Goal: Information Seeking & Learning: Learn about a topic

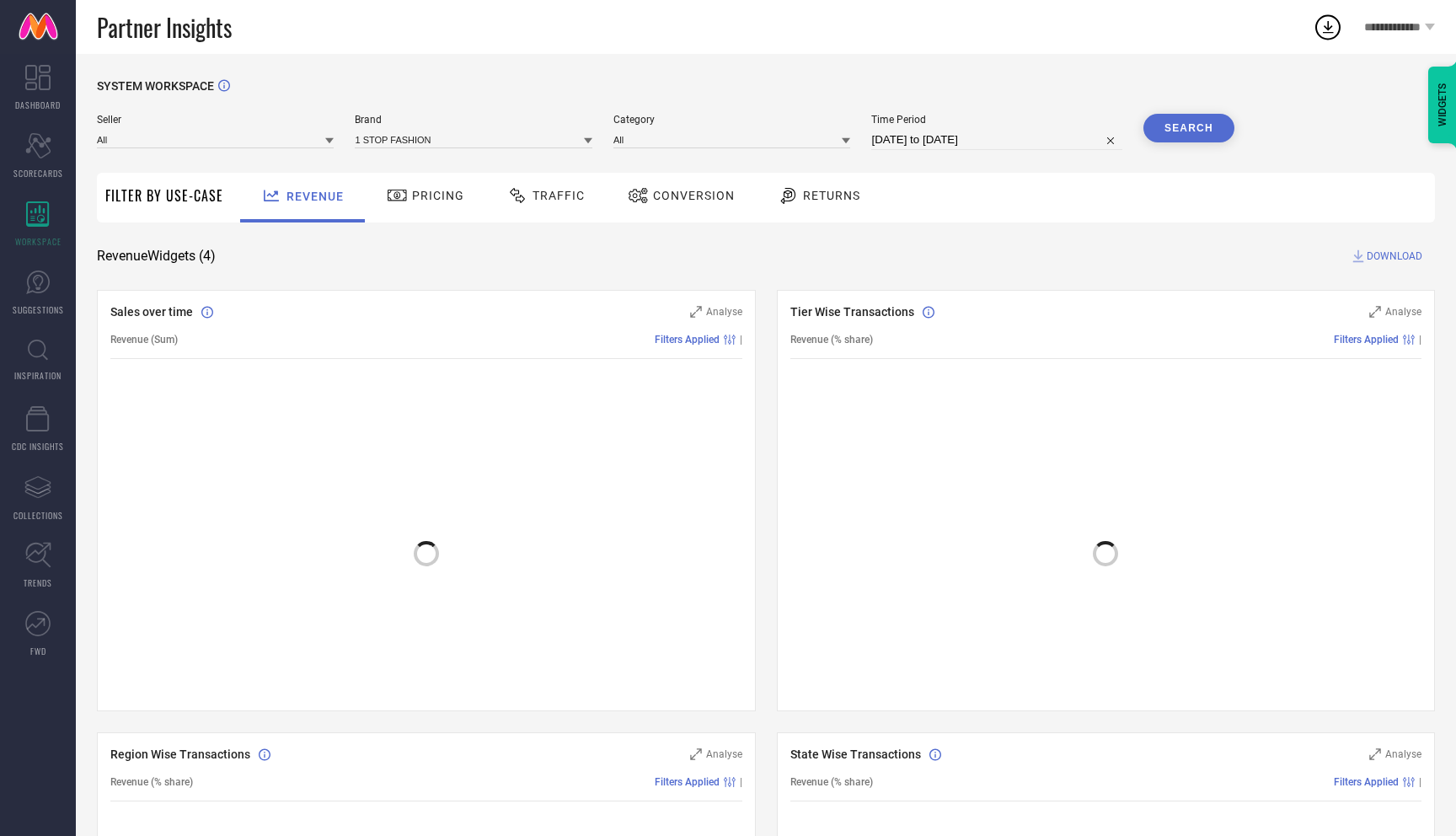
click at [29, 341] on icon at bounding box center [38, 350] width 20 height 21
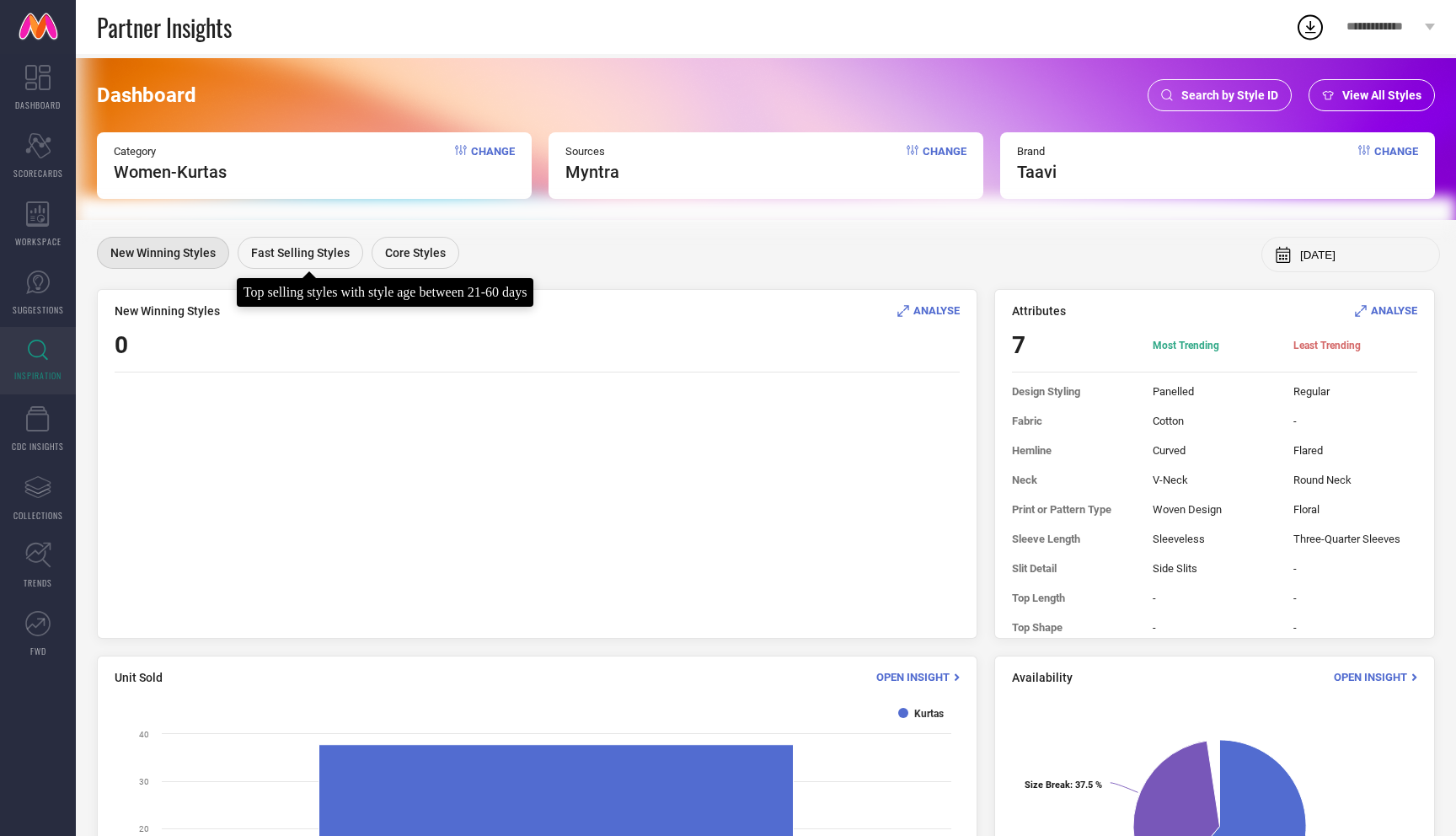
click at [289, 253] on span "Fast Selling Styles" at bounding box center [300, 253] width 99 height 14
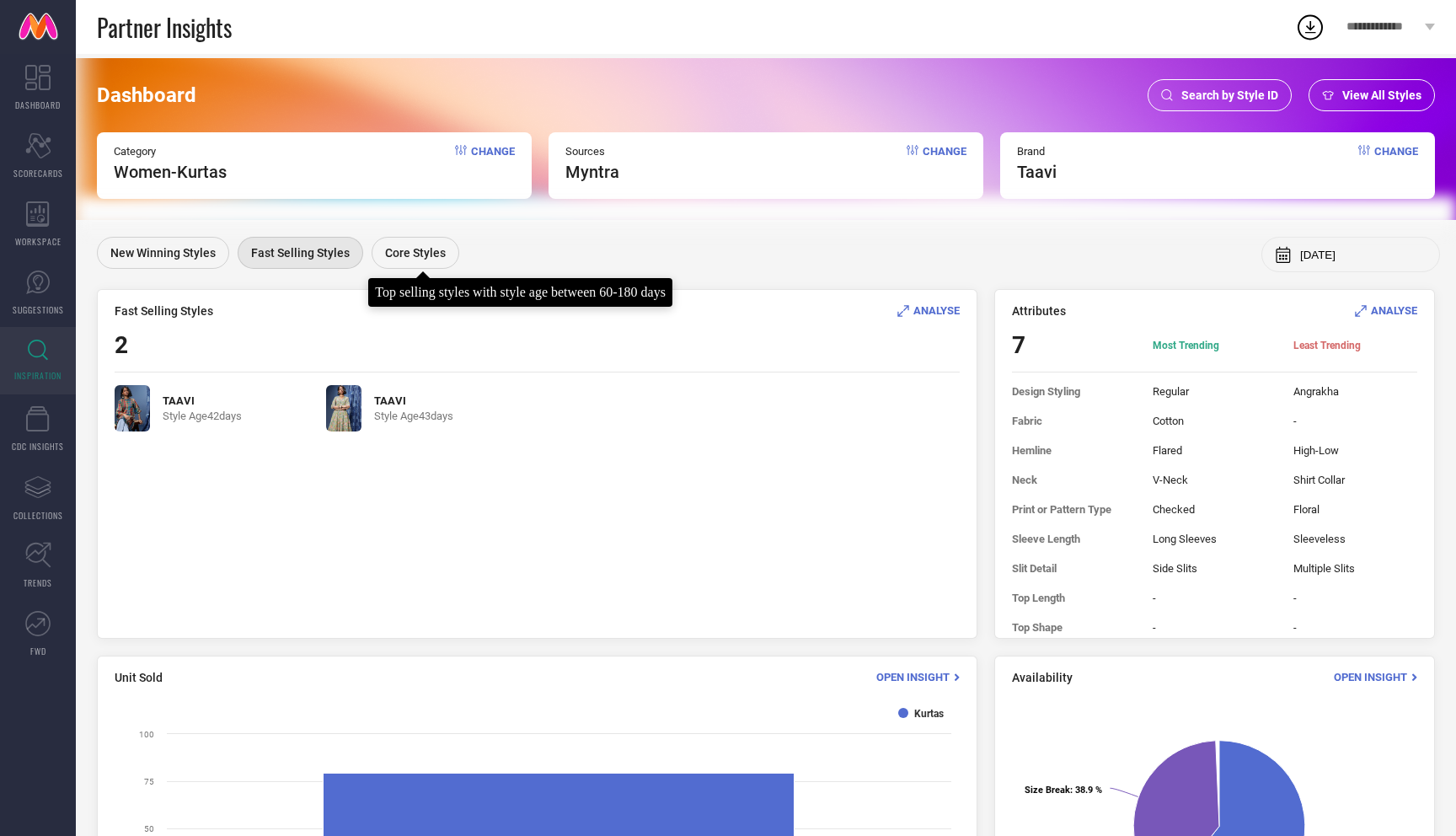
click at [428, 254] on span "Core Styles" at bounding box center [415, 253] width 60 height 14
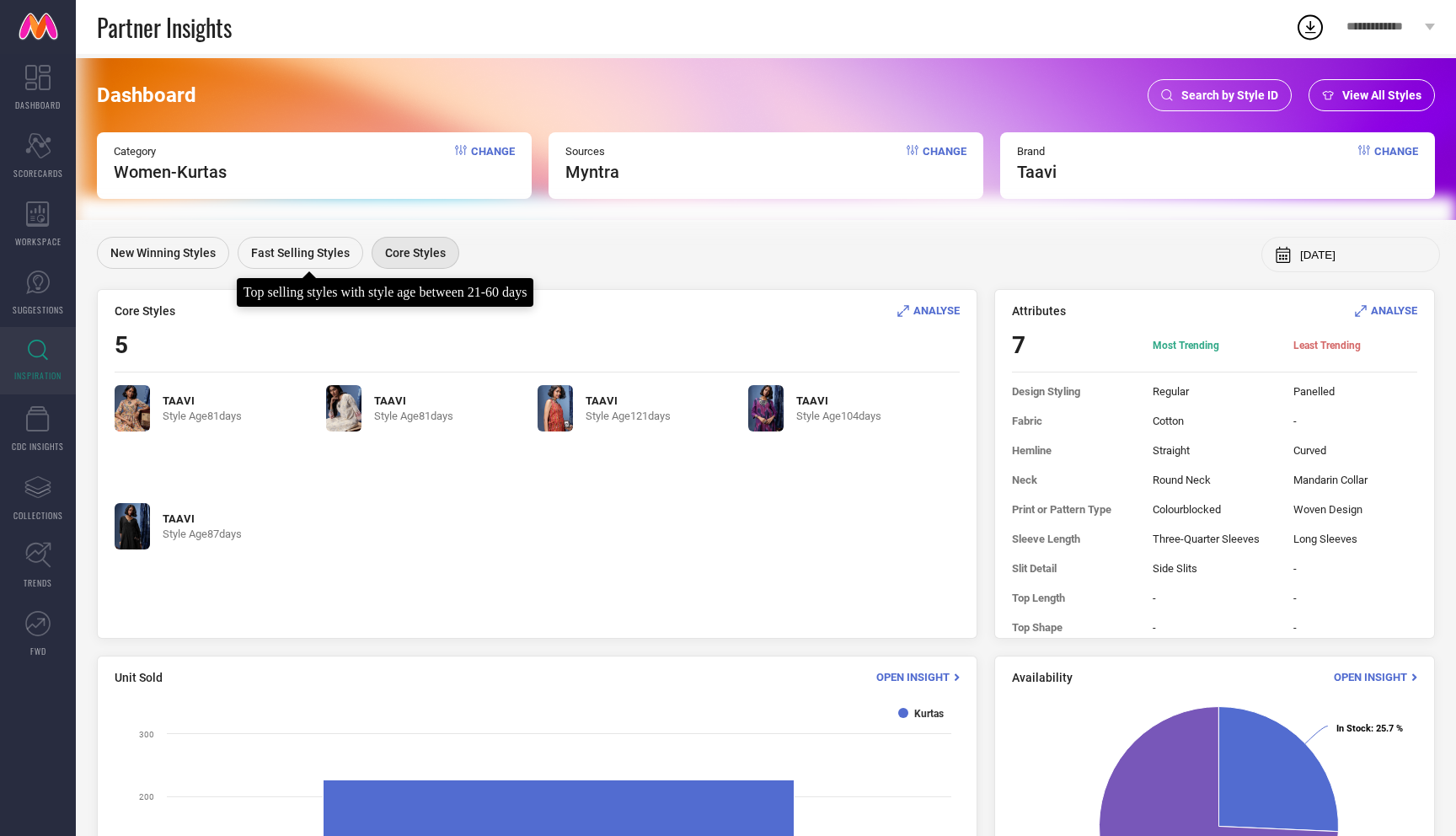
click at [321, 253] on span "Fast Selling Styles" at bounding box center [300, 253] width 99 height 14
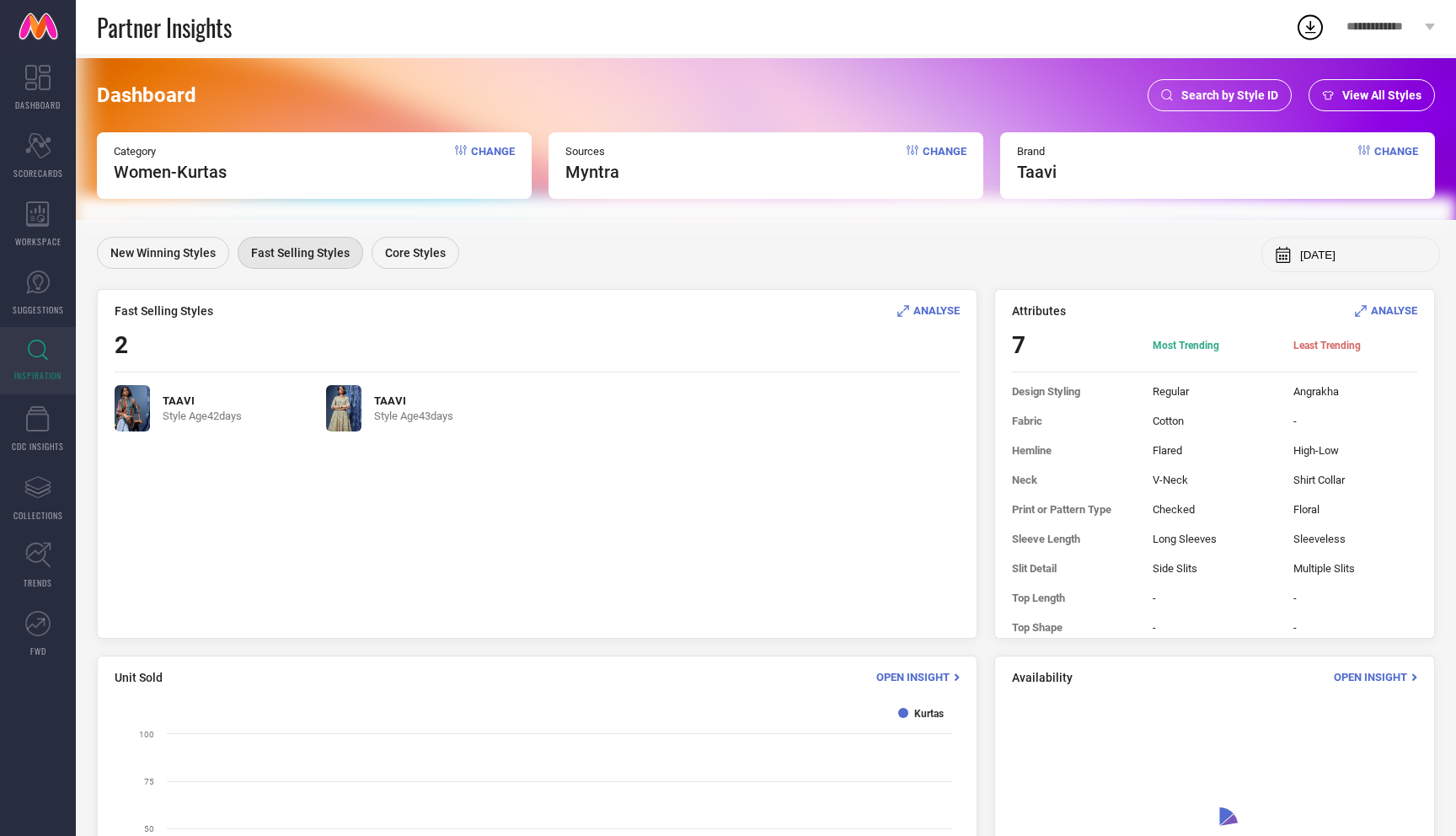
click at [937, 310] on span "ANALYSE" at bounding box center [936, 310] width 47 height 13
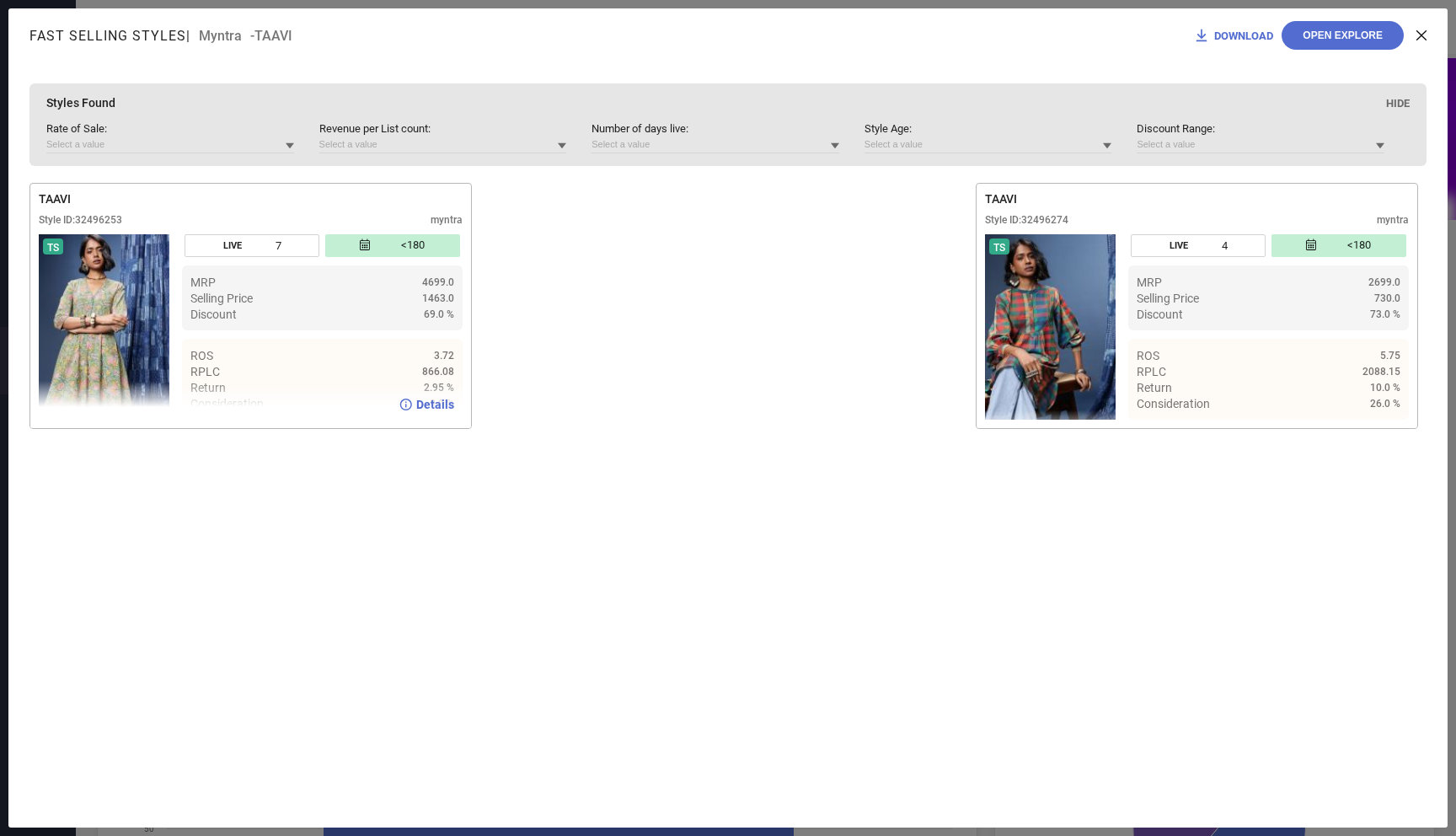
click at [424, 406] on span "Details" at bounding box center [435, 405] width 38 height 14
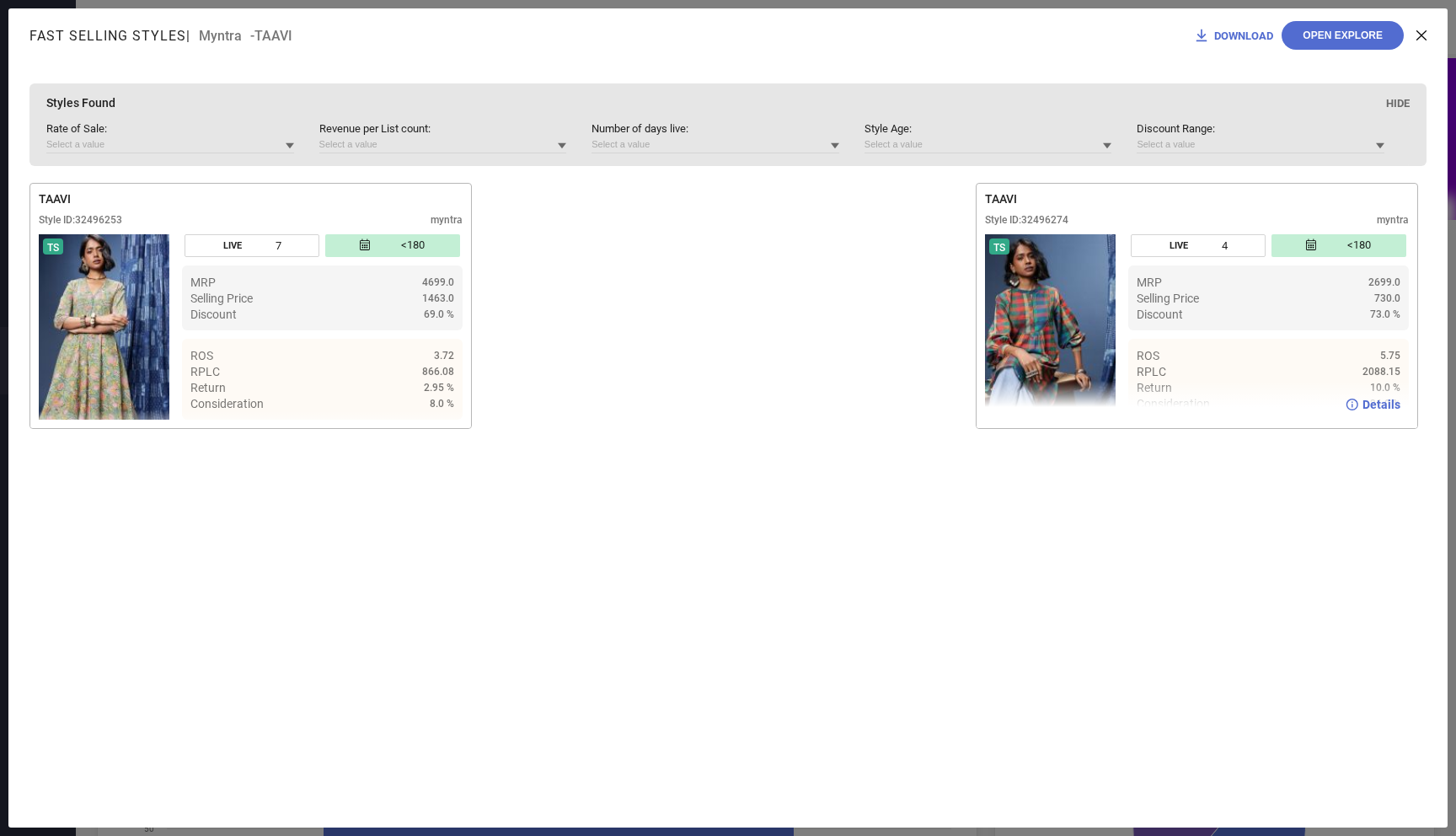
click at [1371, 403] on span "Details" at bounding box center [1381, 405] width 38 height 14
